Goal: Check status: Check status

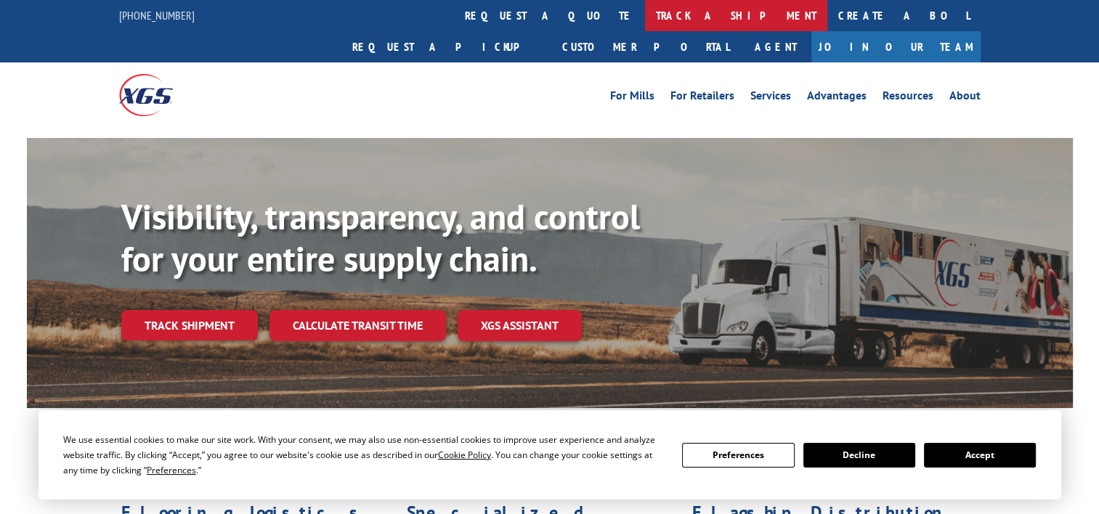
click at [645, 21] on link "track a shipment" at bounding box center [736, 15] width 182 height 31
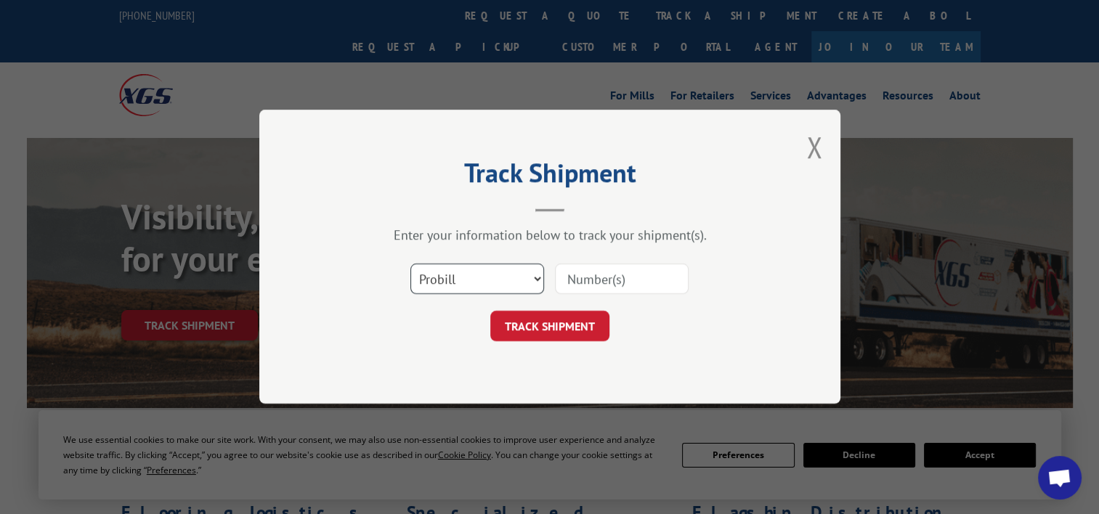
click at [493, 282] on select "Select category... Probill BOL PO" at bounding box center [478, 279] width 134 height 31
select select "po"
click at [411, 264] on select "Select category... Probill BOL PO" at bounding box center [478, 279] width 134 height 31
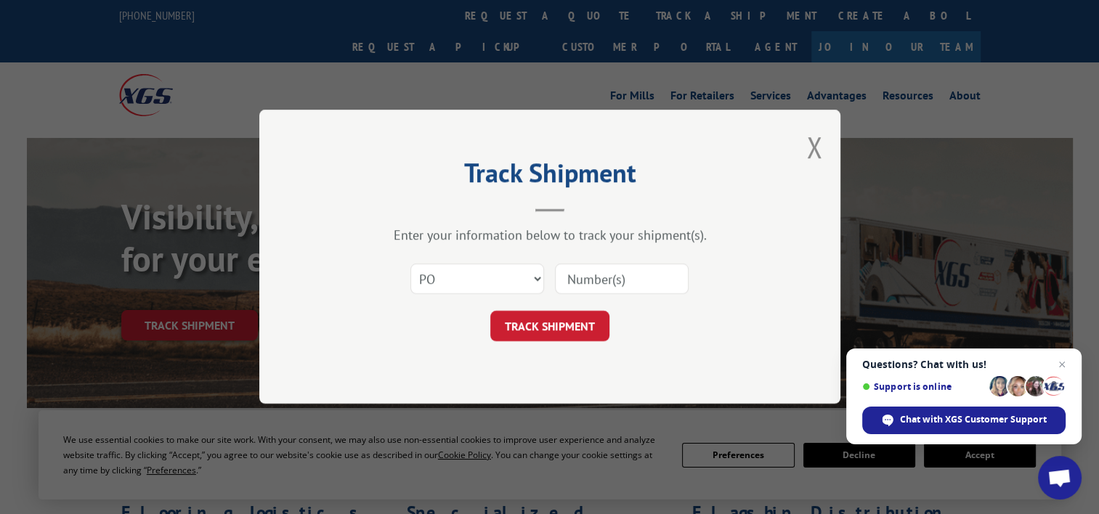
click at [604, 282] on input at bounding box center [622, 279] width 134 height 31
paste input "20506818"
type input "20506818"
click button "TRACK SHIPMENT" at bounding box center [549, 327] width 119 height 31
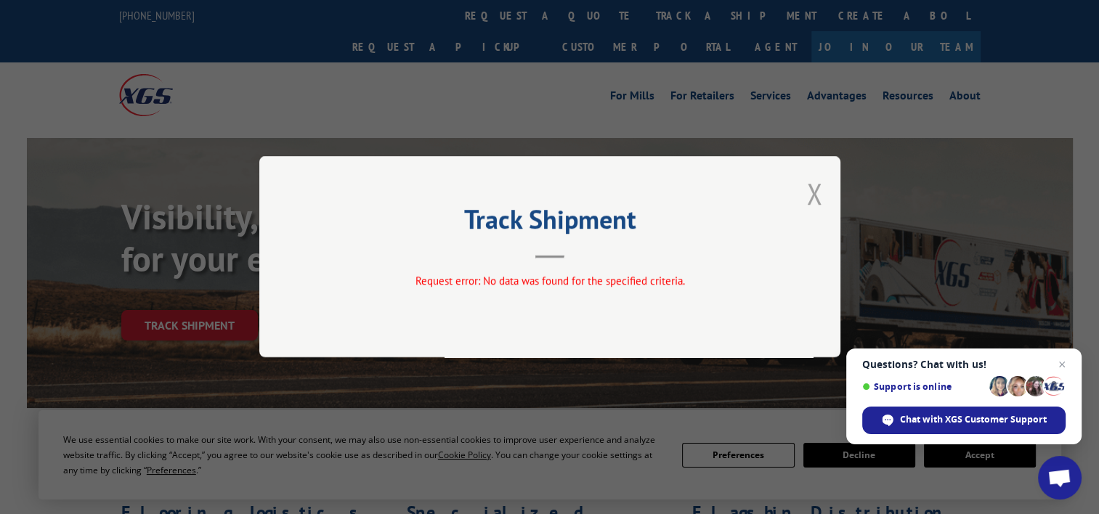
click at [814, 192] on button "Close modal" at bounding box center [814, 193] width 16 height 39
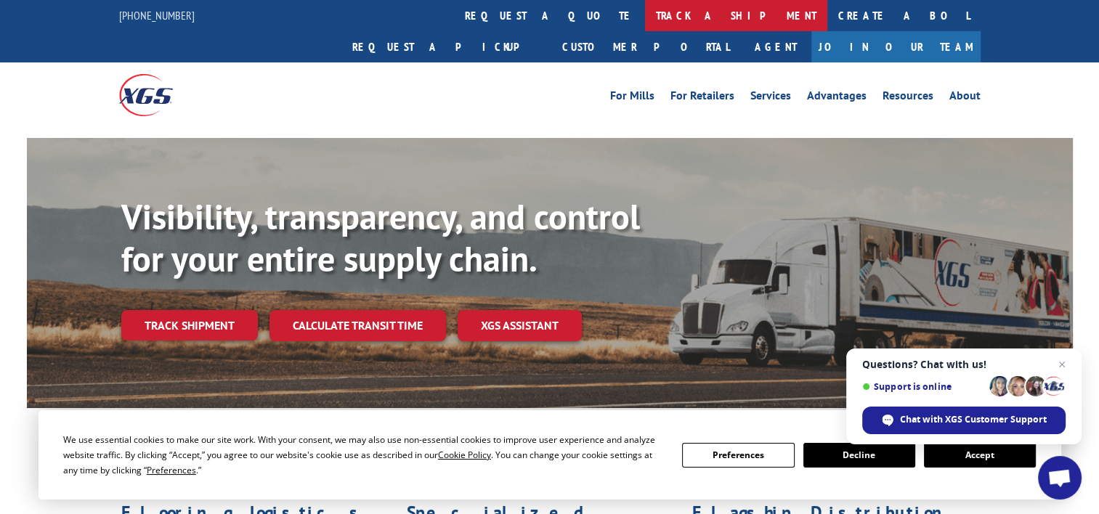
click at [645, 13] on link "track a shipment" at bounding box center [736, 15] width 182 height 31
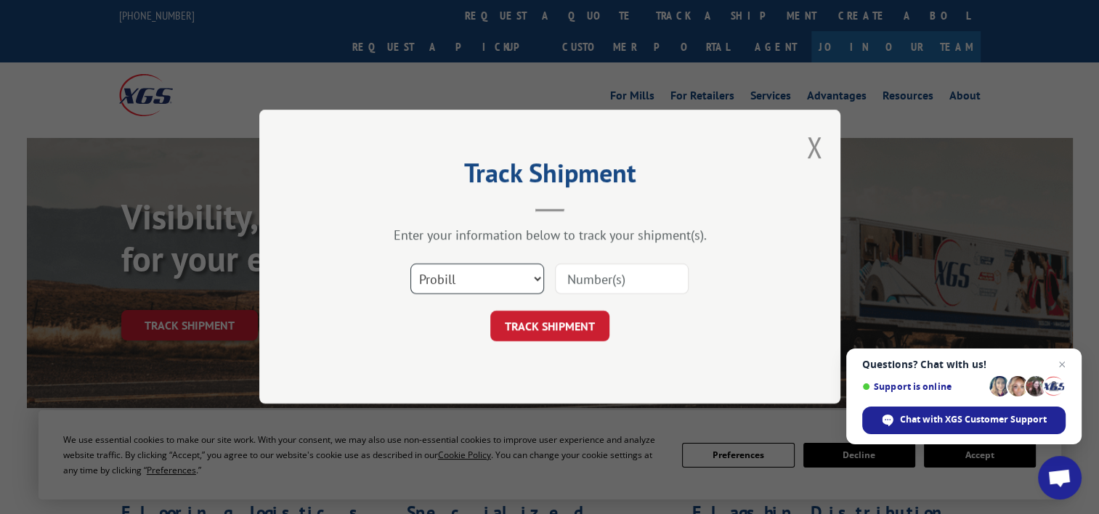
click at [507, 274] on select "Select category... Probill BOL PO" at bounding box center [478, 279] width 134 height 31
select select "po"
click at [411, 264] on select "Select category... Probill BOL PO" at bounding box center [478, 279] width 134 height 31
click at [581, 284] on input at bounding box center [622, 279] width 134 height 31
paste input "69518388"
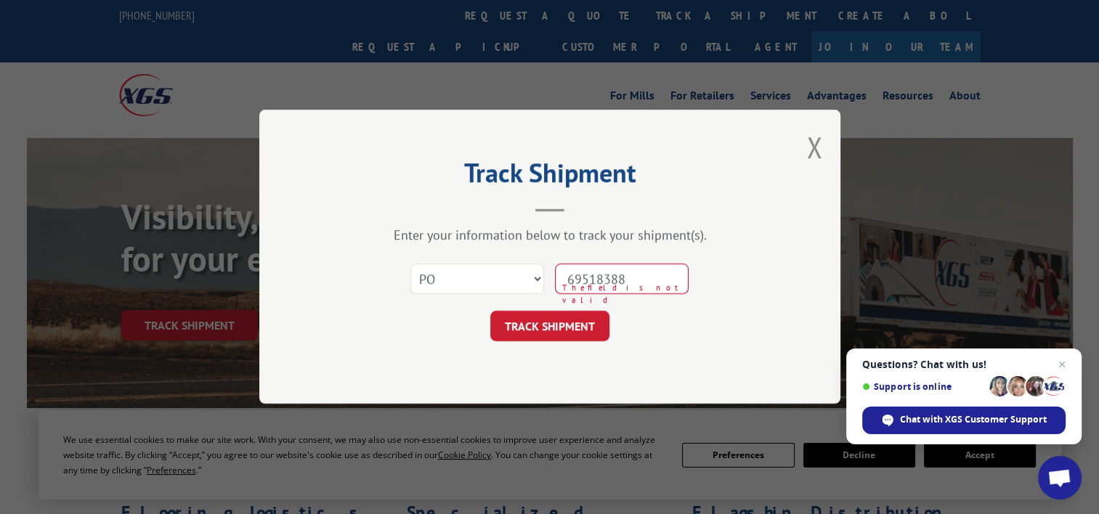
type input "69518388"
click button "TRACK SHIPMENT" at bounding box center [549, 327] width 119 height 31
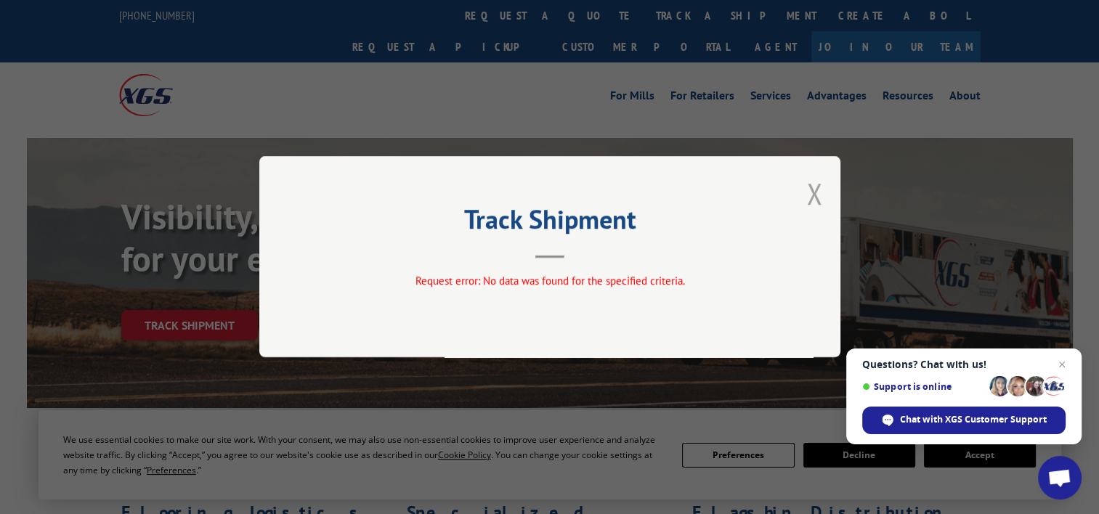
click at [817, 203] on button "Close modal" at bounding box center [814, 193] width 16 height 39
